Goal: Task Accomplishment & Management: Use online tool/utility

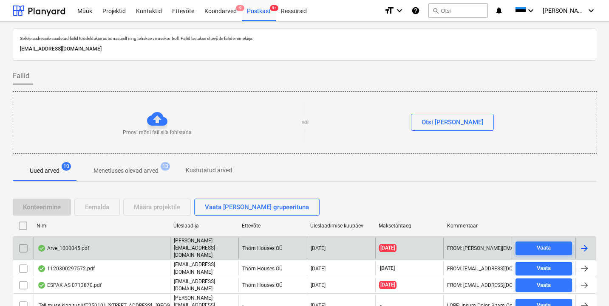
click at [56, 240] on div "Arve_1000045.pdf" at bounding box center [102, 248] width 136 height 22
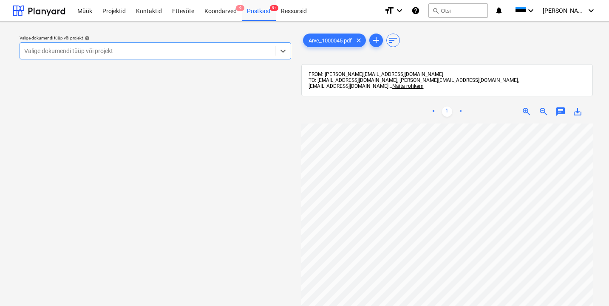
scroll to position [0, 0]
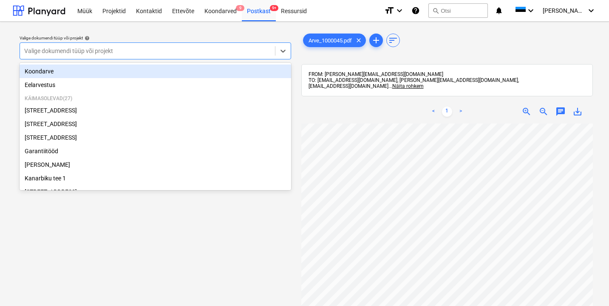
click at [29, 49] on div "Valige dokumendi tüüp või projekt" at bounding box center [147, 51] width 246 height 7
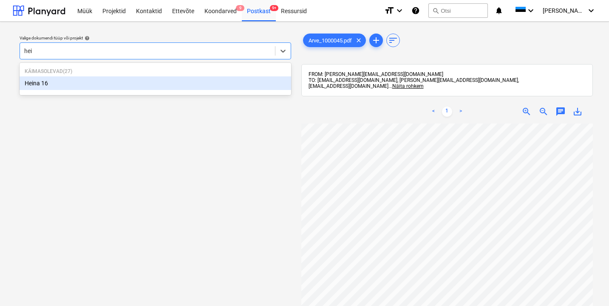
type input "[PERSON_NAME]"
click at [31, 84] on div "Heina 16" at bounding box center [155, 83] width 271 height 14
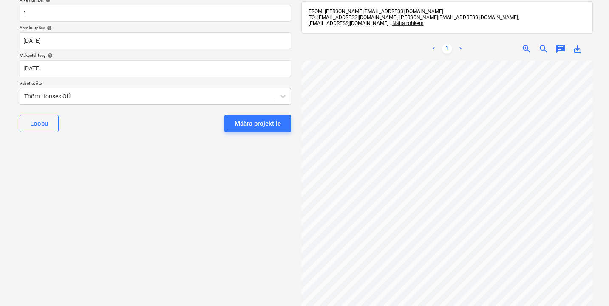
scroll to position [110, 0]
click at [25, 99] on div "Thörn Houses OÜ" at bounding box center [147, 97] width 246 height 7
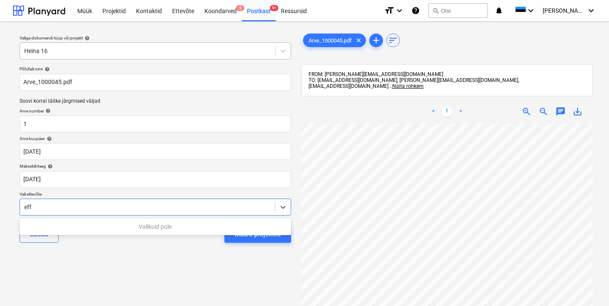
scroll to position [0, 0]
type input "eff"
click at [120, 10] on div "Projektid" at bounding box center [114, 11] width 34 height 22
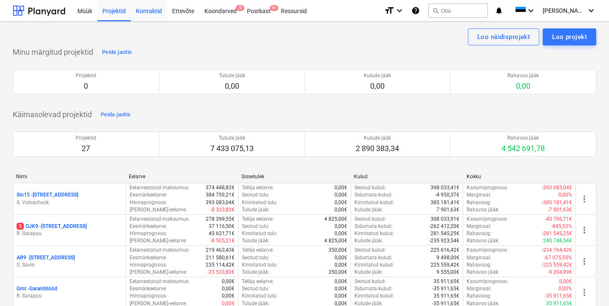
click at [152, 11] on div "Kontaktid" at bounding box center [149, 11] width 36 height 22
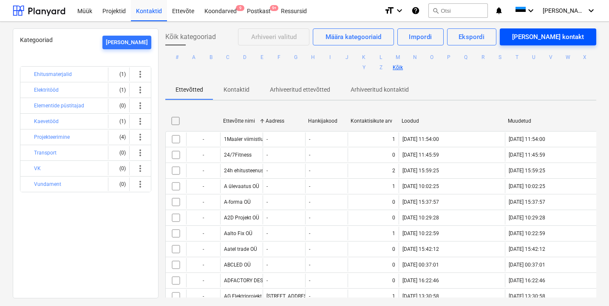
click at [565, 39] on div "[PERSON_NAME] kontakt" at bounding box center [548, 36] width 72 height 11
